Goal: Information Seeking & Learning: Learn about a topic

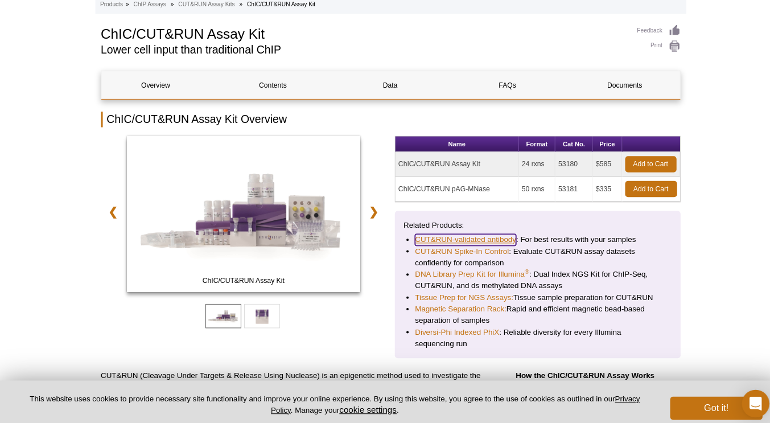
click at [486, 236] on link "CUT&RUN-validated antibody" at bounding box center [459, 235] width 100 height 11
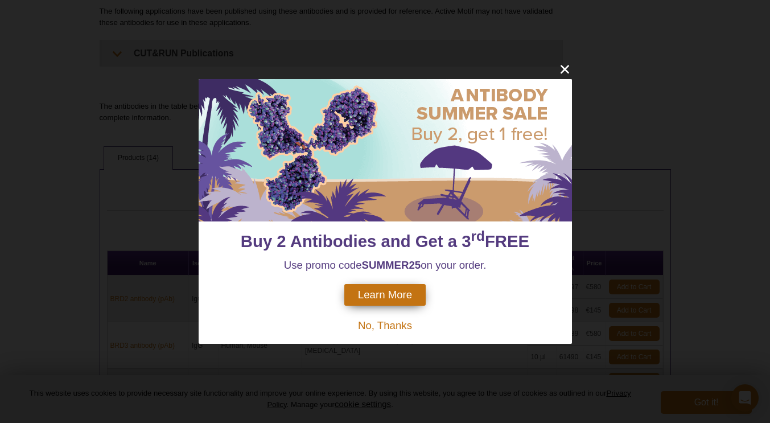
scroll to position [438, 0]
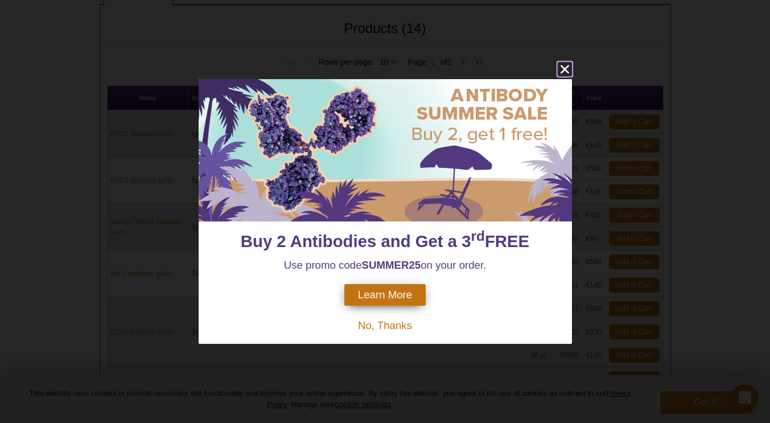
click at [561, 72] on icon "close" at bounding box center [564, 69] width 9 height 9
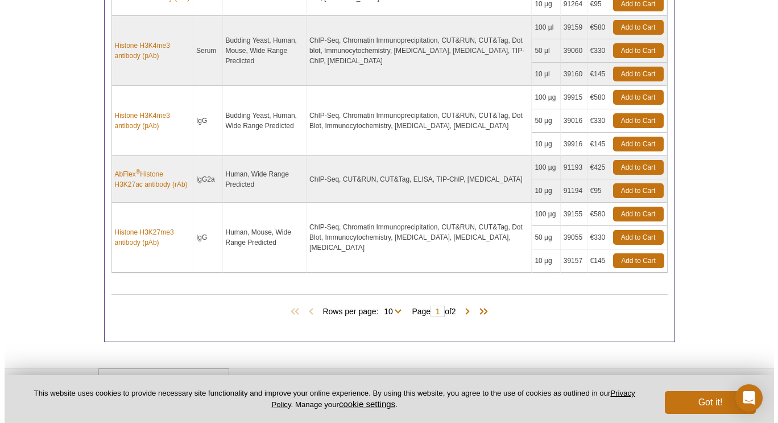
scroll to position [836, 0]
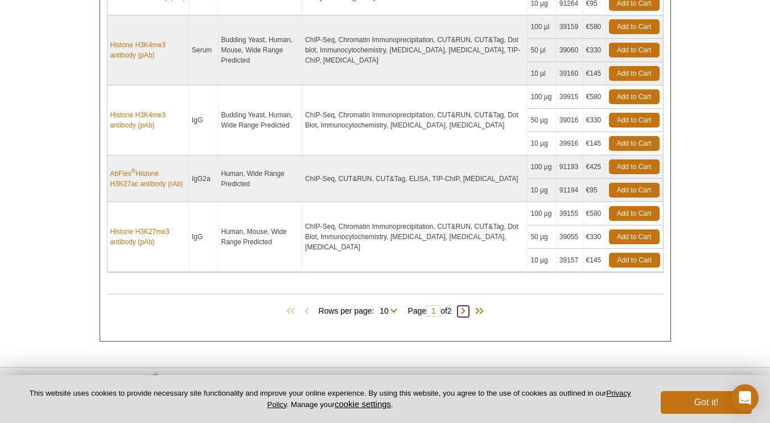
click at [469, 308] on span at bounding box center [462, 310] width 11 height 11
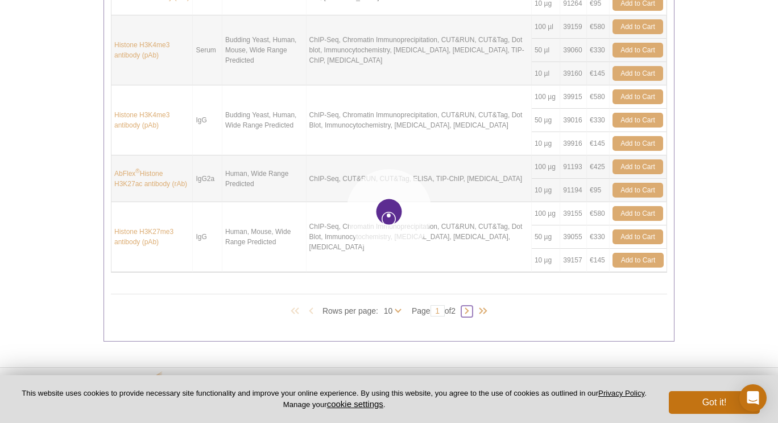
type input "2"
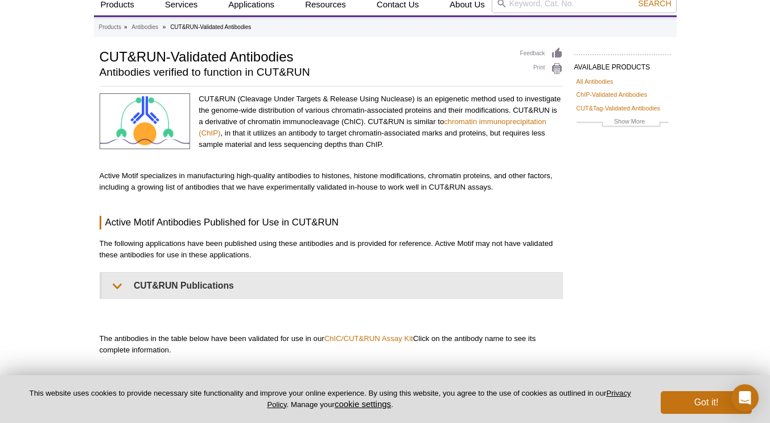
scroll to position [0, 0]
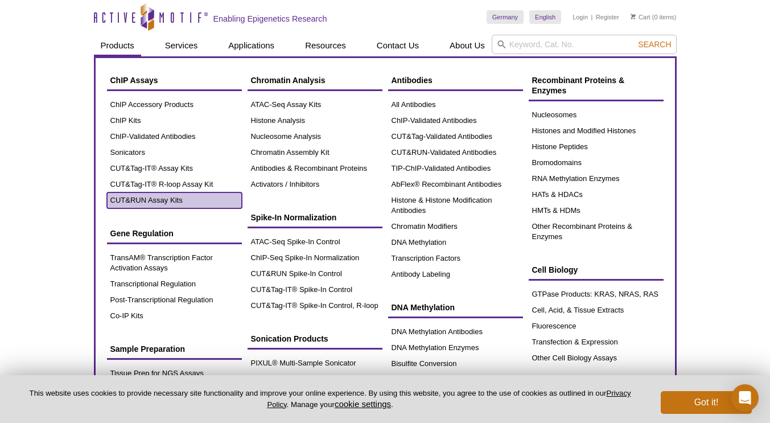
click at [150, 200] on link "CUT&RUN Assay Kits" at bounding box center [174, 200] width 135 height 16
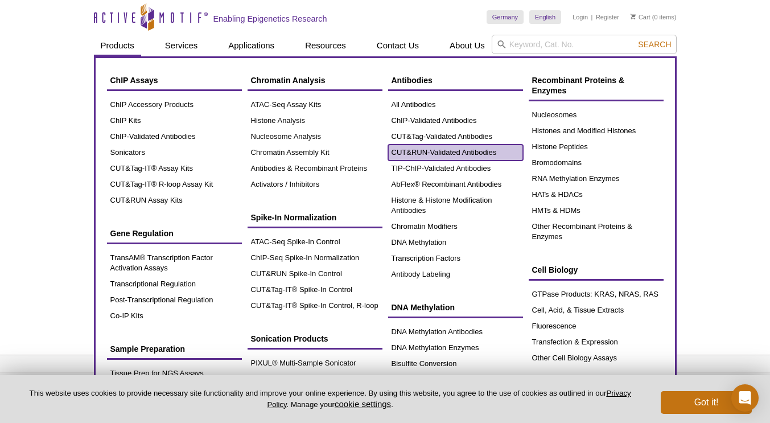
click at [399, 154] on link "CUT&RUN-Validated Antibodies" at bounding box center [455, 152] width 135 height 16
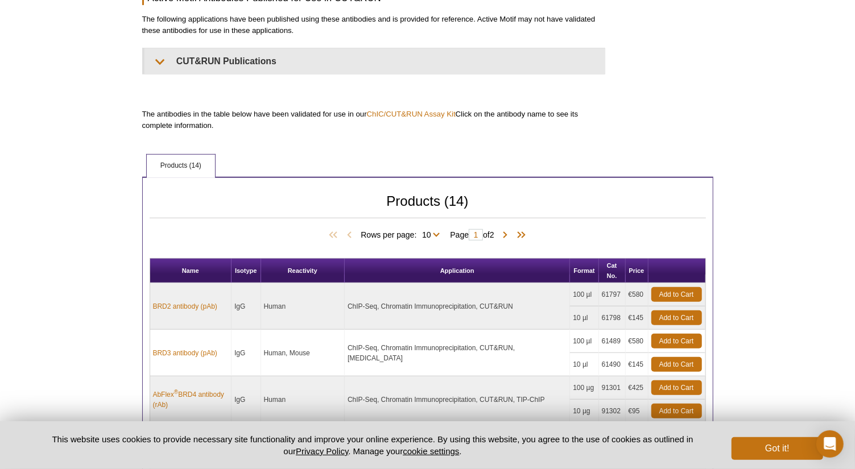
scroll to position [129, 0]
